Goal: Check status: Check status

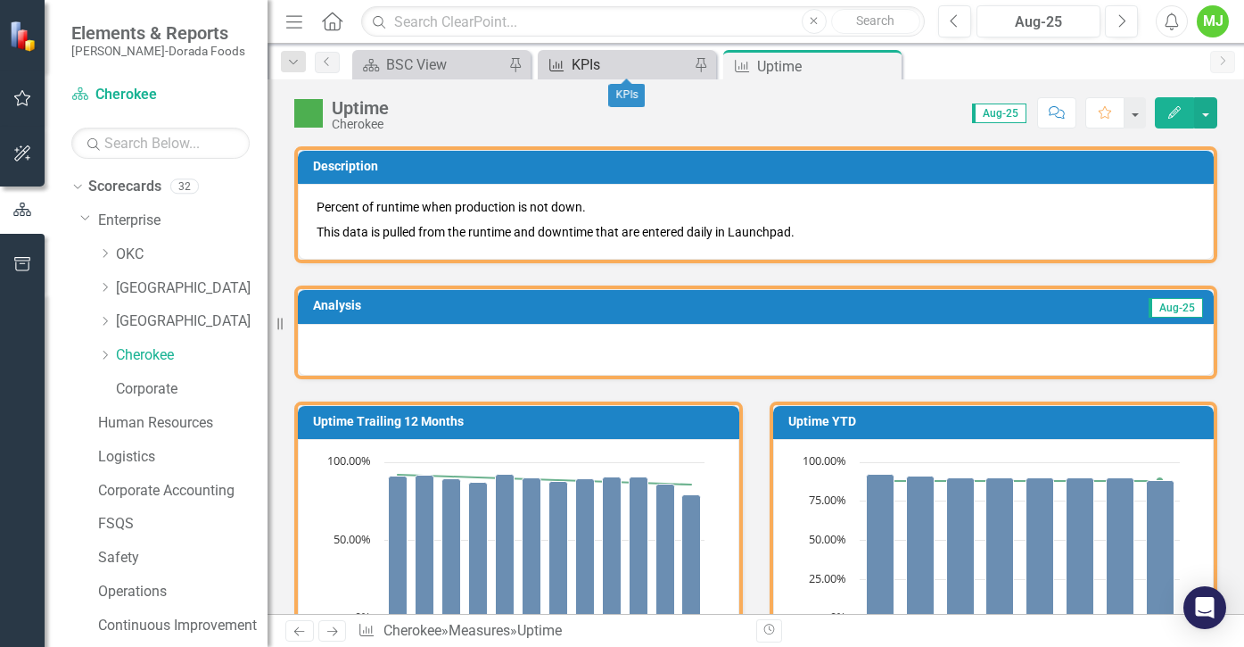
click at [656, 62] on div "KPIs" at bounding box center [631, 65] width 118 height 22
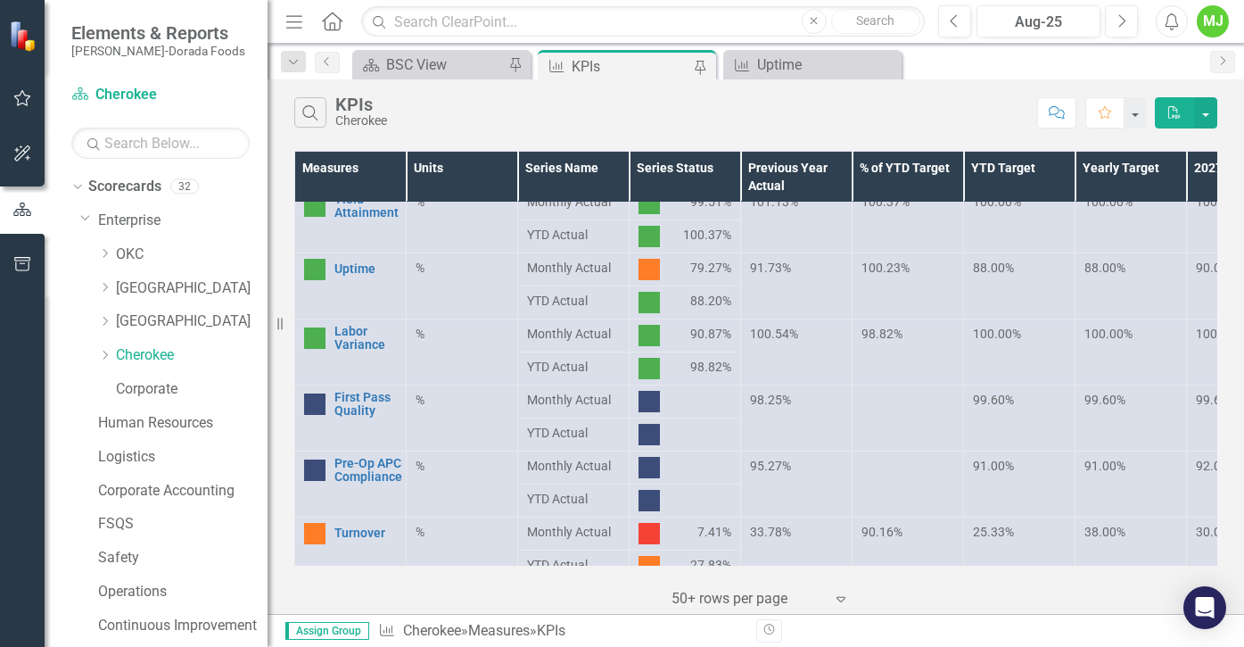
scroll to position [446, 0]
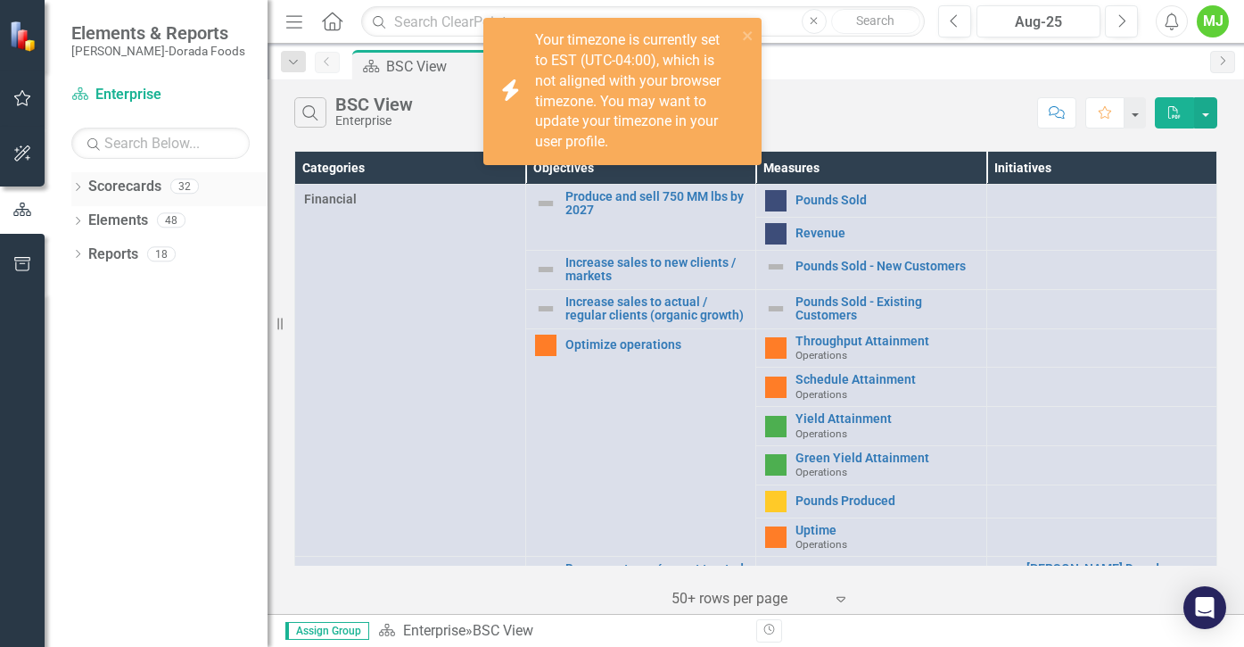
click at [77, 181] on div "Dropdown" at bounding box center [77, 188] width 12 height 15
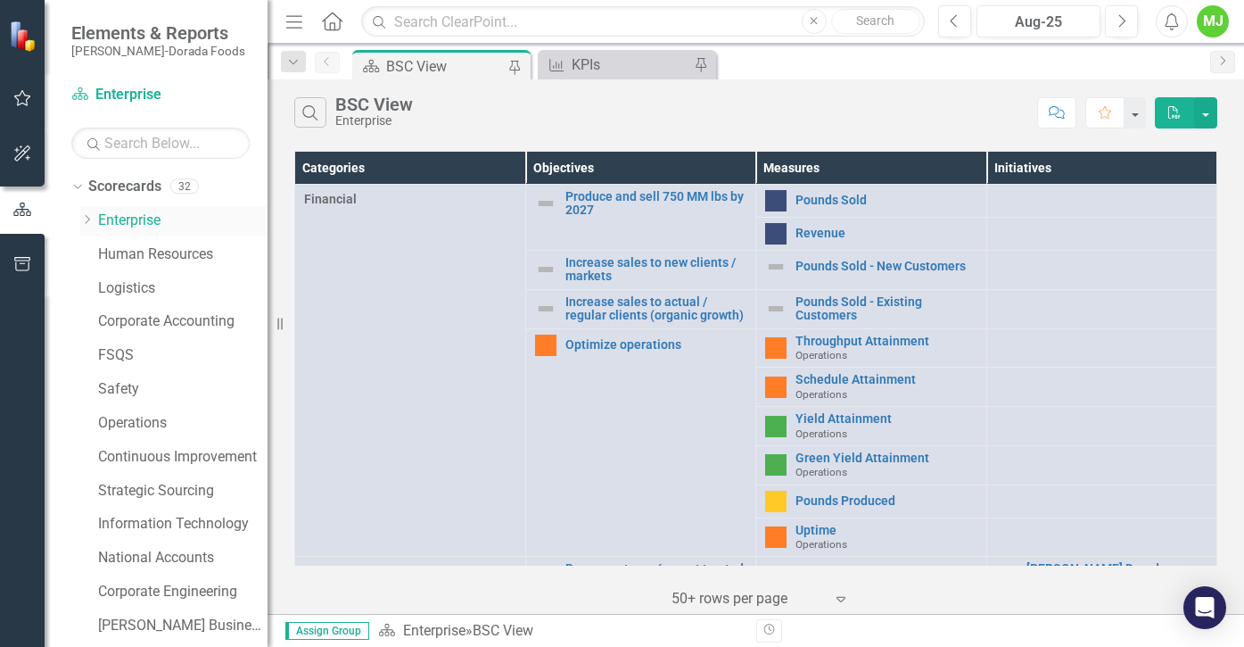
click at [86, 223] on icon "Dropdown" at bounding box center [86, 219] width 13 height 11
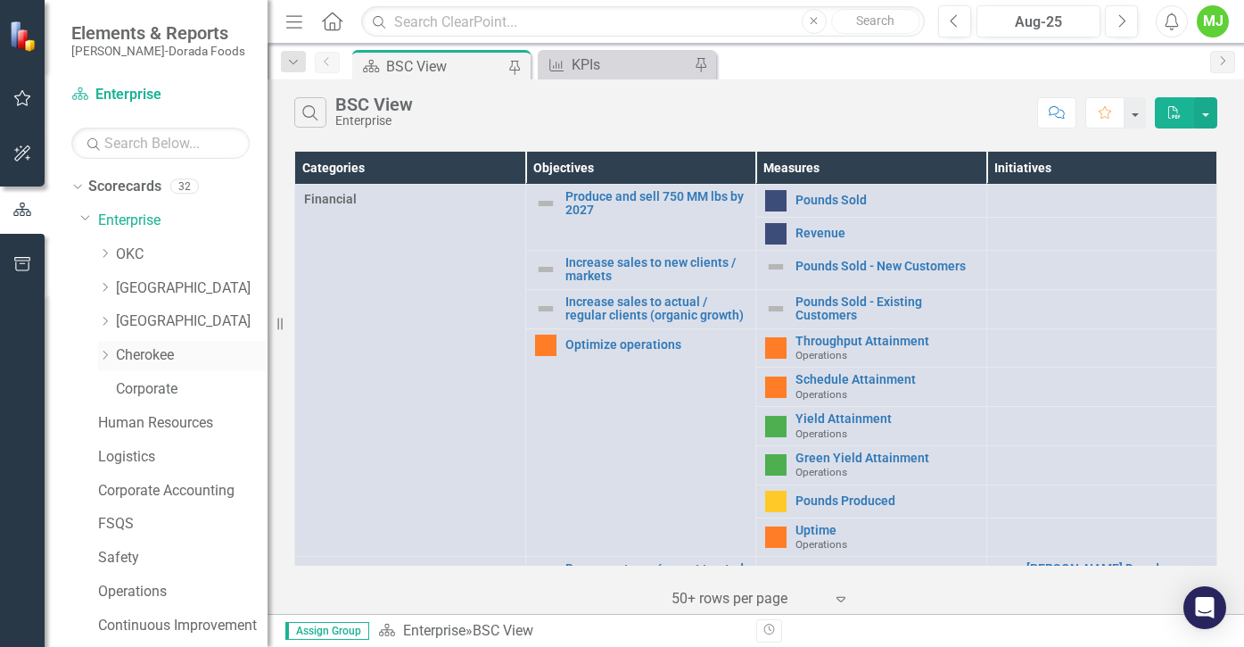
click at [129, 358] on link "Cherokee" at bounding box center [192, 355] width 152 height 21
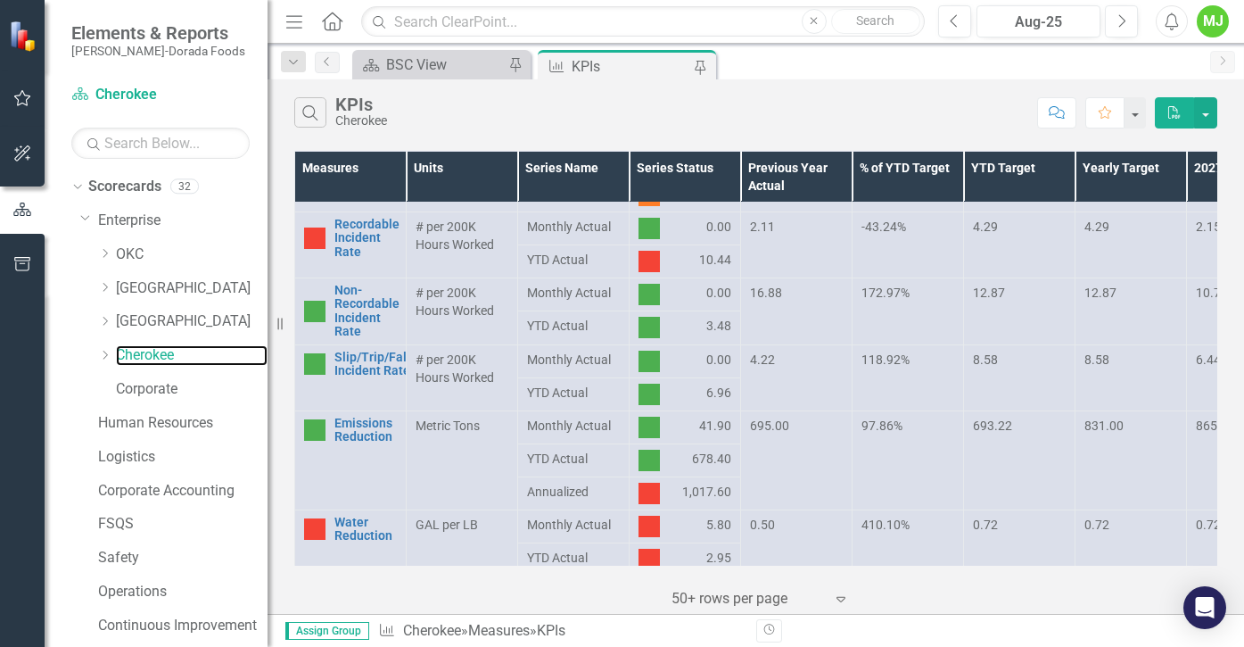
scroll to position [937, 0]
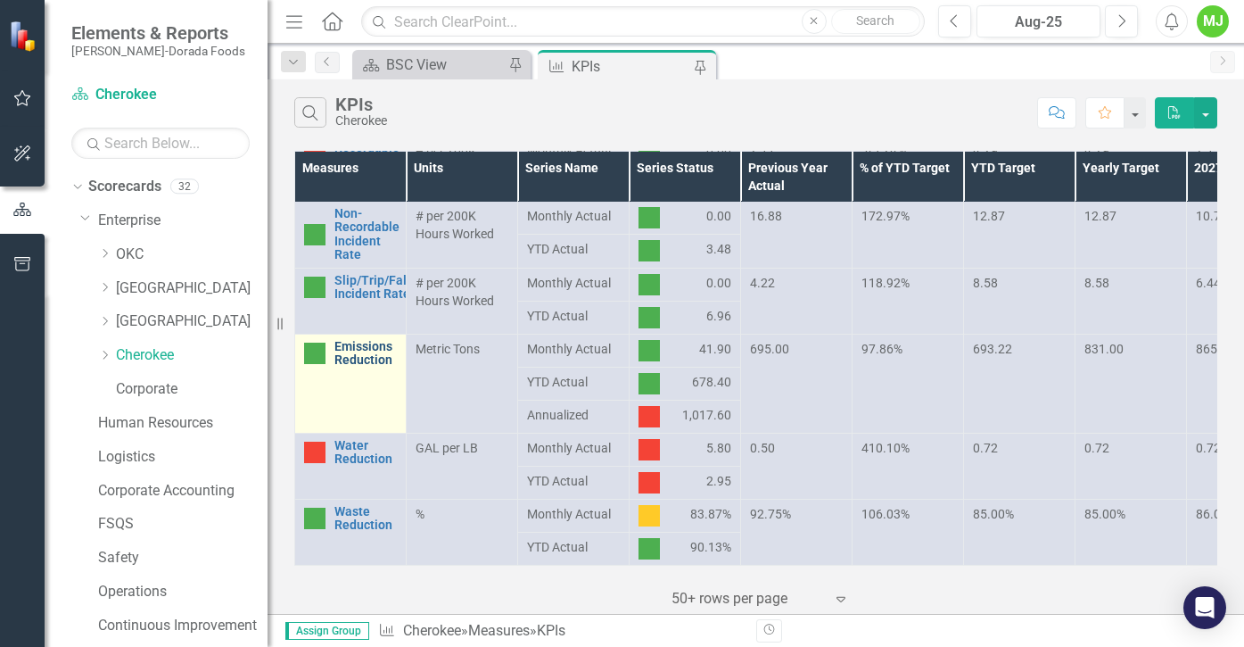
click at [362, 341] on link "Emissions Reduction" at bounding box center [365, 354] width 62 height 28
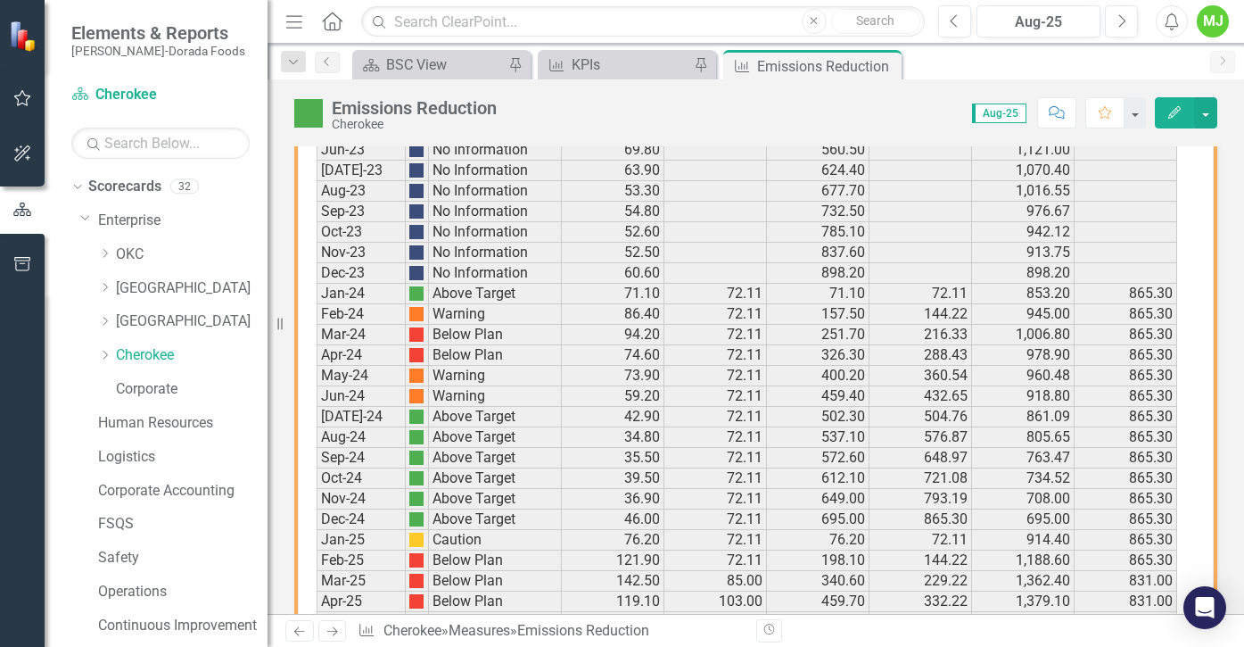
scroll to position [1323, 0]
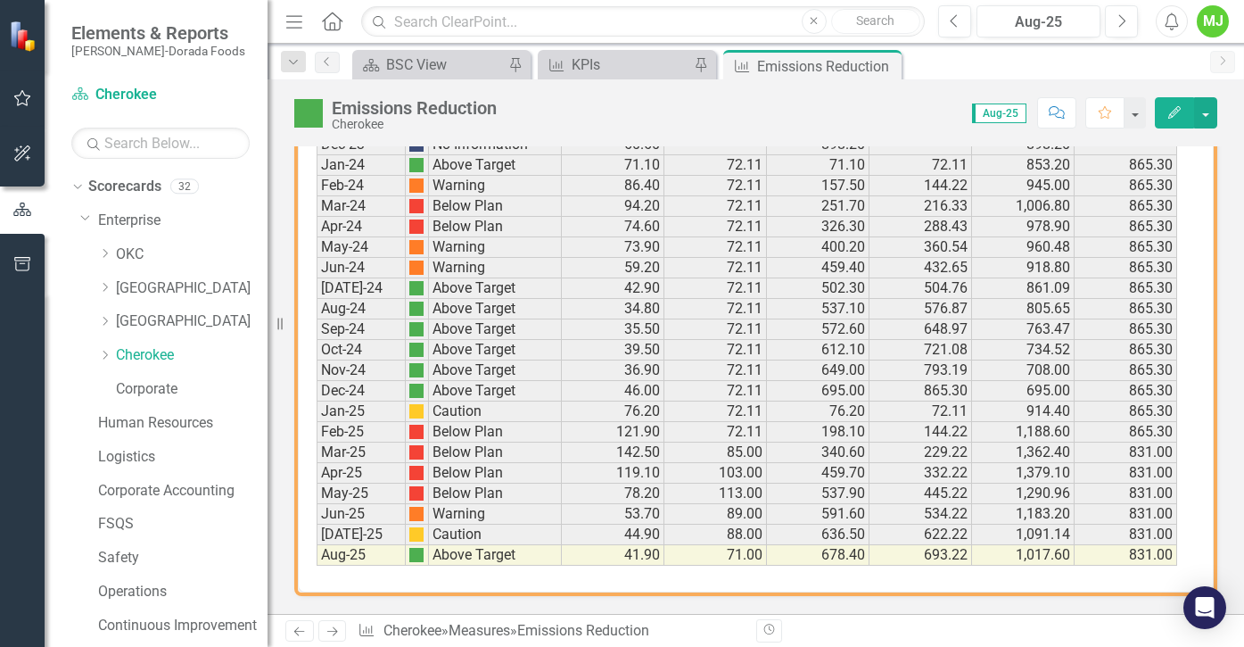
click at [450, 556] on td "Above Target" at bounding box center [495, 555] width 133 height 21
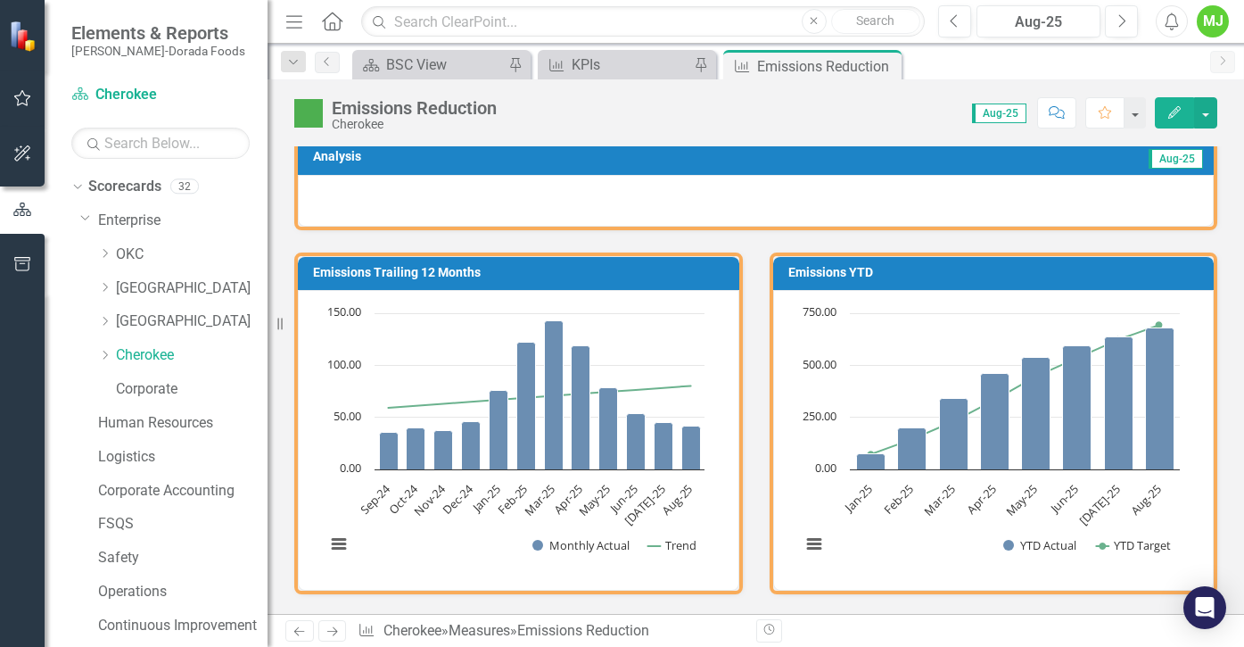
scroll to position [0, 0]
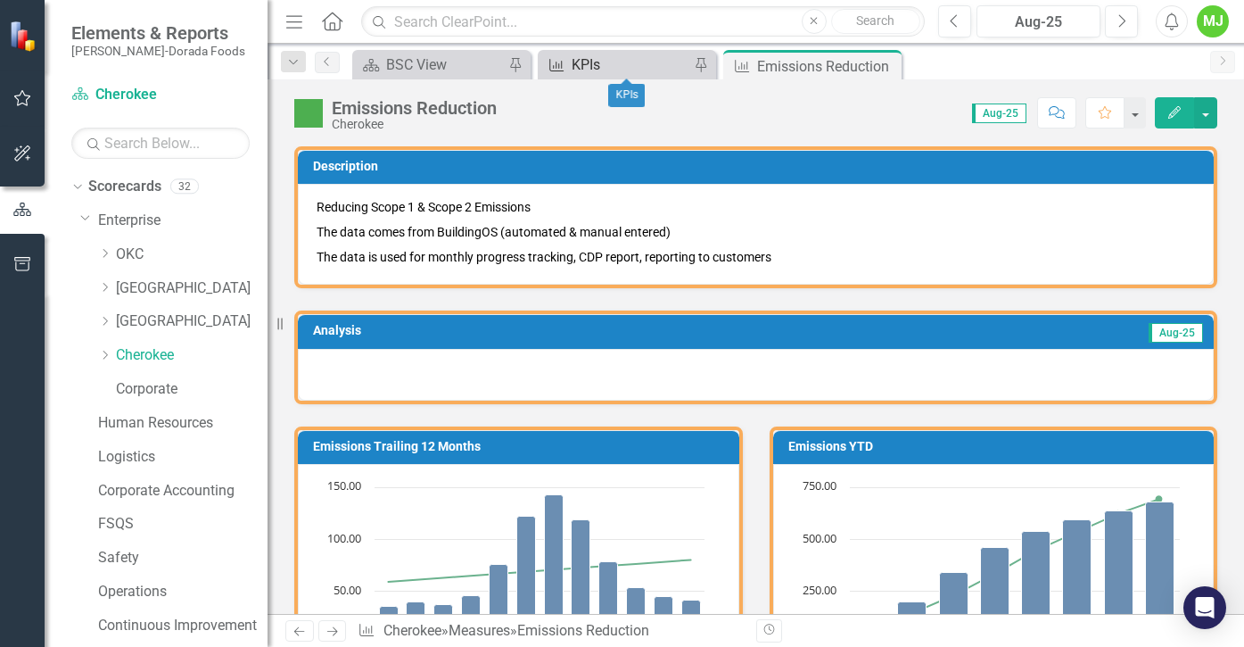
click at [611, 58] on div "KPIs" at bounding box center [631, 65] width 118 height 22
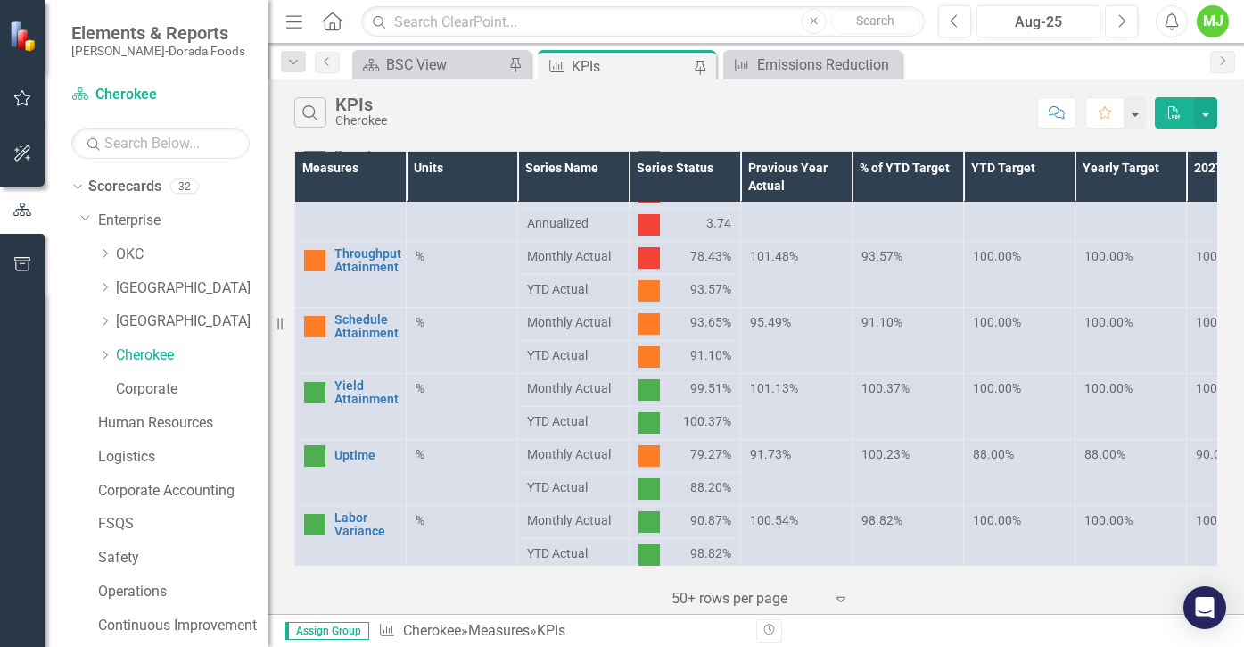
scroll to position [268, 0]
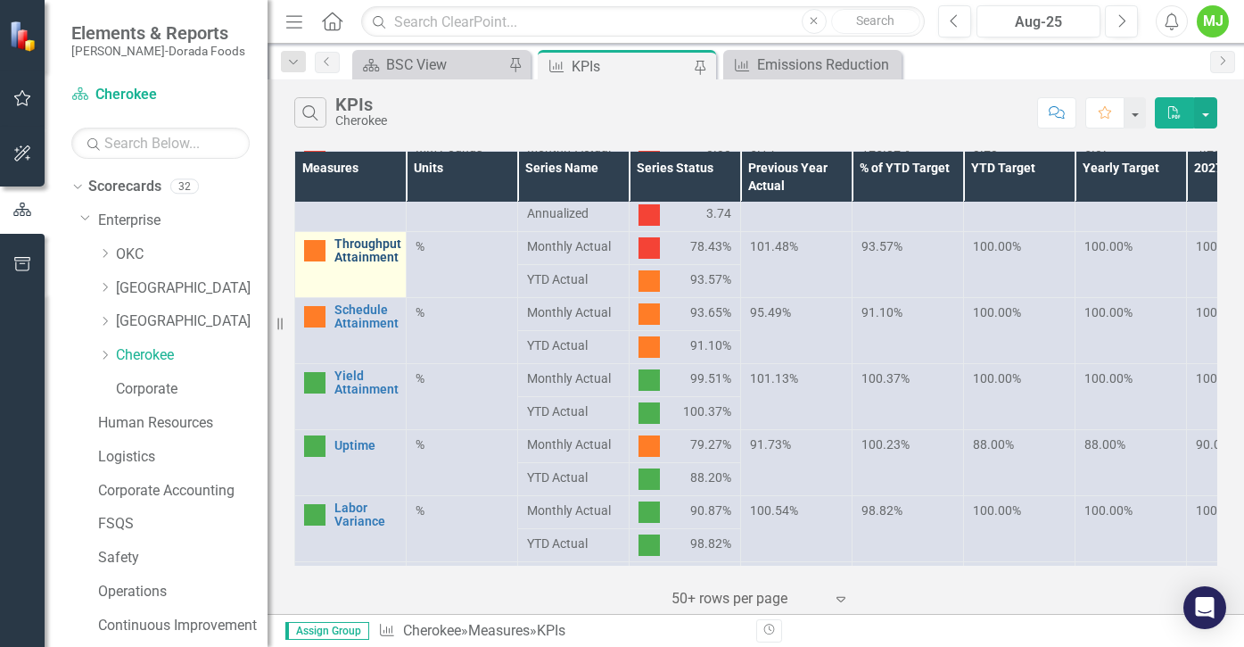
click at [351, 252] on link "Throughput Attainment" at bounding box center [367, 251] width 67 height 28
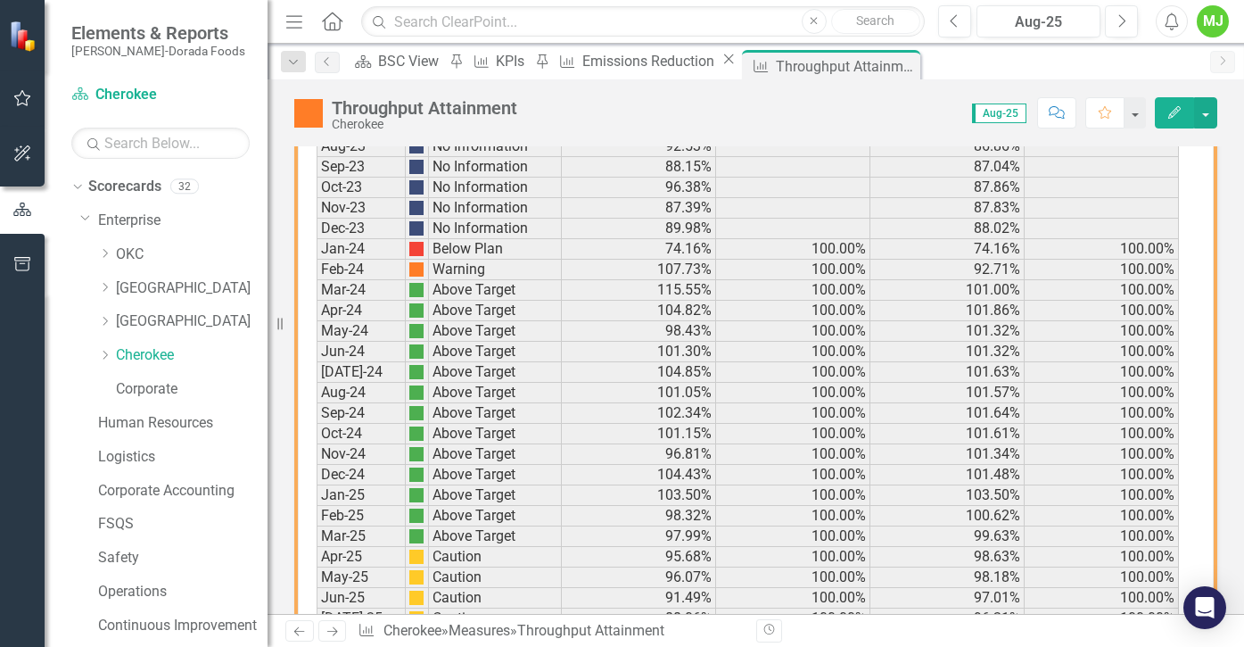
scroll to position [1325, 0]
